Goal: Transaction & Acquisition: Purchase product/service

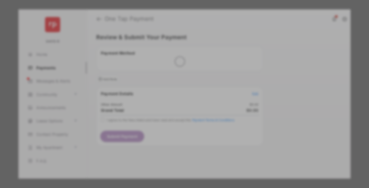
click at [175, 85] on div "Other Amount" at bounding box center [174, 89] width 85 height 9
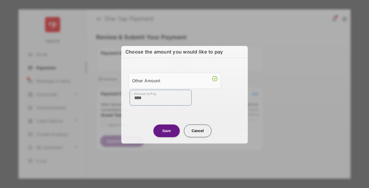
type input "****"
click at [167, 130] on button "Save" at bounding box center [166, 130] width 26 height 13
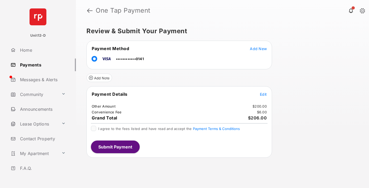
click at [115, 147] on button "Submit Payment" at bounding box center [115, 146] width 49 height 13
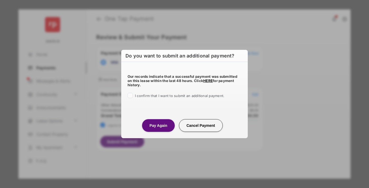
click at [158, 125] on button "Pay Again" at bounding box center [158, 125] width 32 height 13
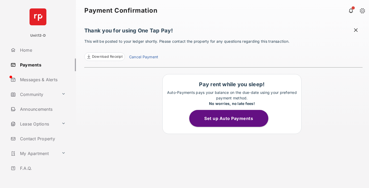
click at [232, 118] on button "Set up Auto Payments" at bounding box center [228, 118] width 79 height 17
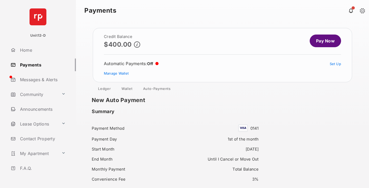
scroll to position [45, 0]
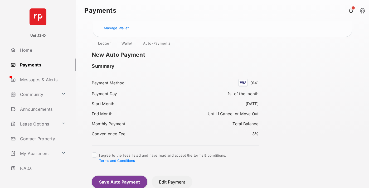
click at [119, 182] on button "Save Auto Payment" at bounding box center [120, 182] width 56 height 13
